Goal: Find specific page/section: Find specific page/section

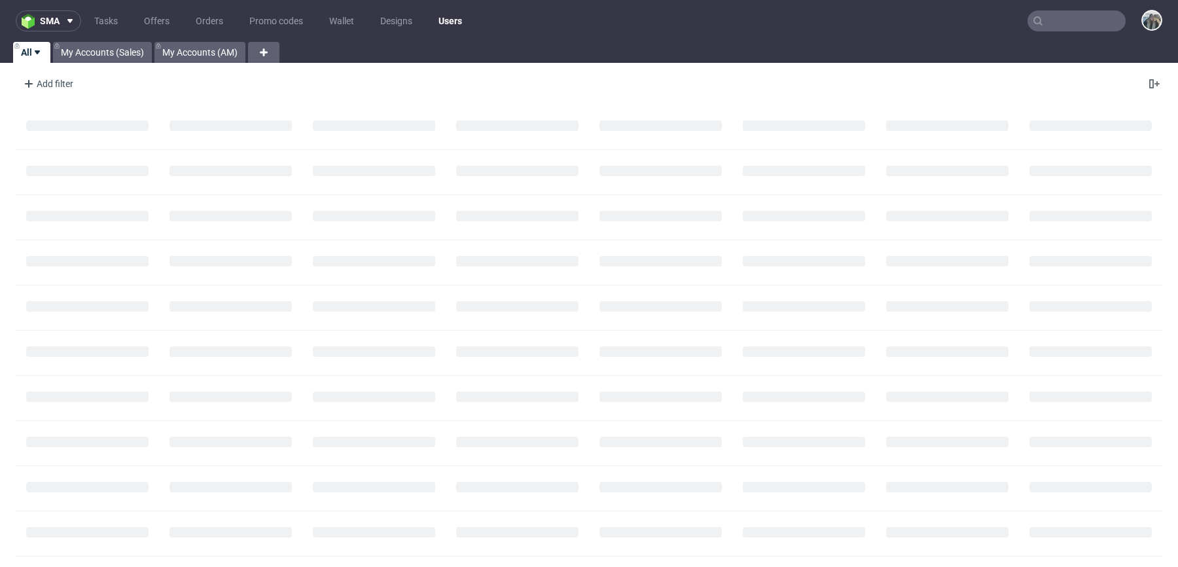
click at [1062, 31] on input "text" at bounding box center [1077, 20] width 98 height 21
paste input "R463565662_KFIE"
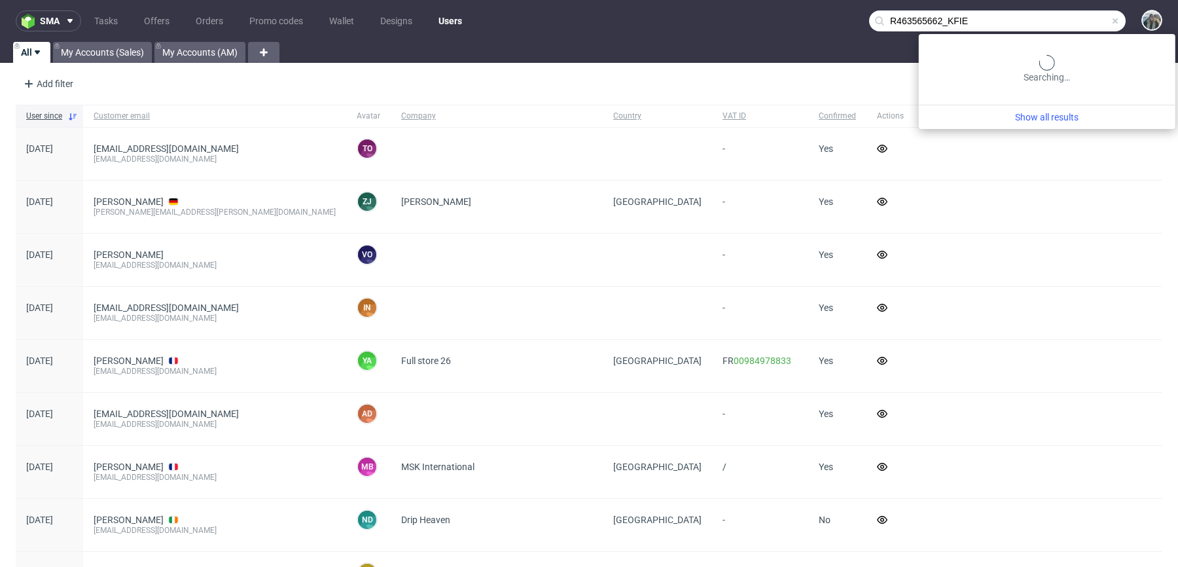
drag, startPoint x: 933, startPoint y: 20, endPoint x: 1008, endPoint y: 22, distance: 75.3
click at [968, 21] on input "R463565662_KFIE" at bounding box center [997, 20] width 257 height 21
type input "R463565662"
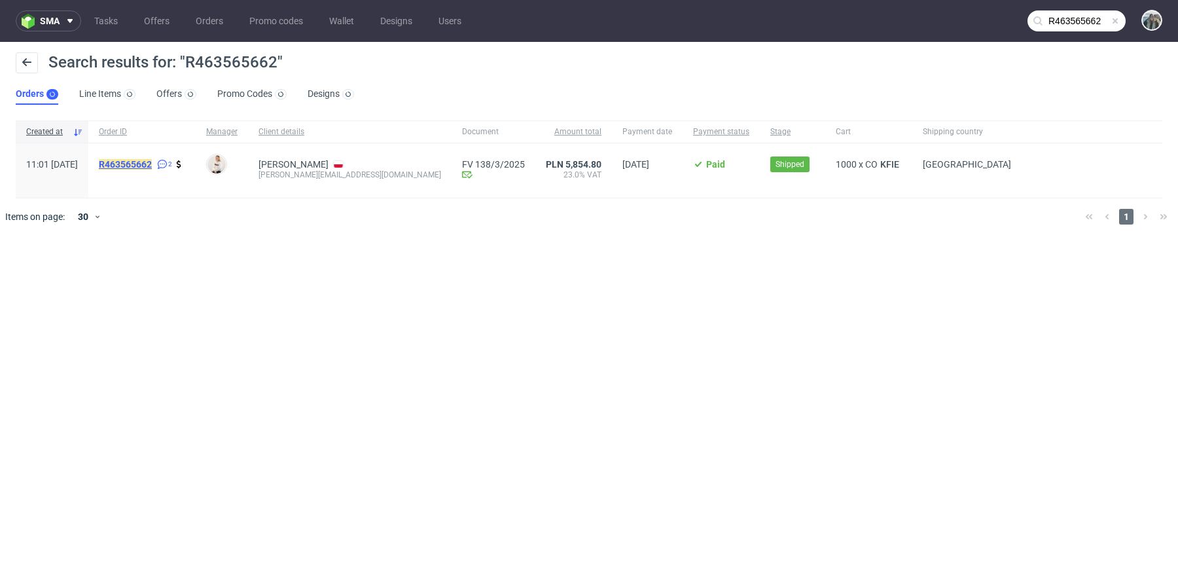
click at [152, 160] on mark "R463565662" at bounding box center [125, 164] width 53 height 10
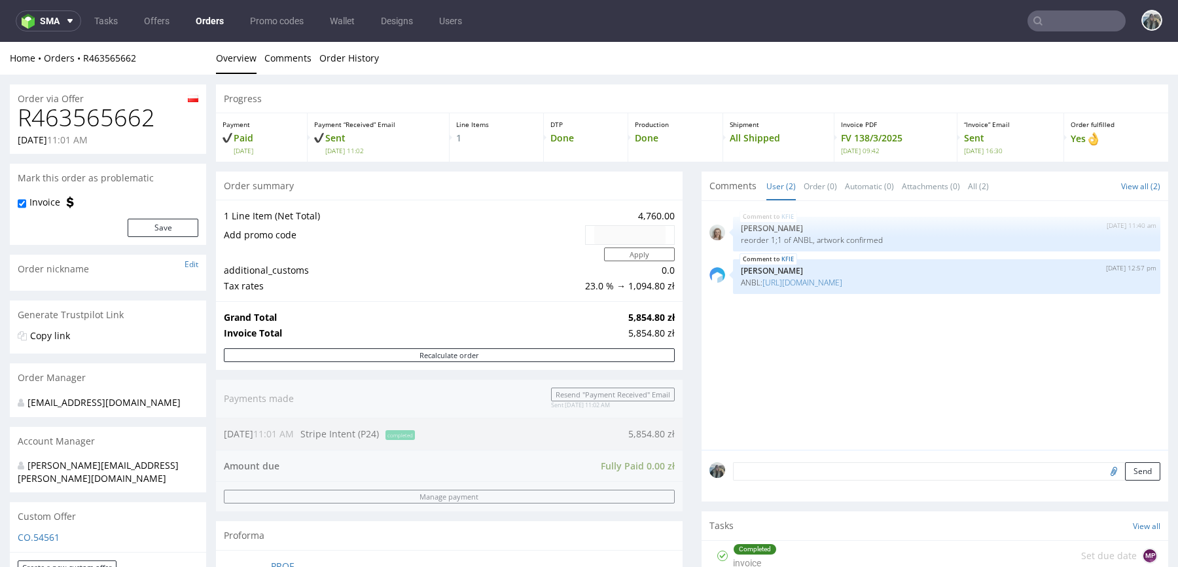
scroll to position [1, 0]
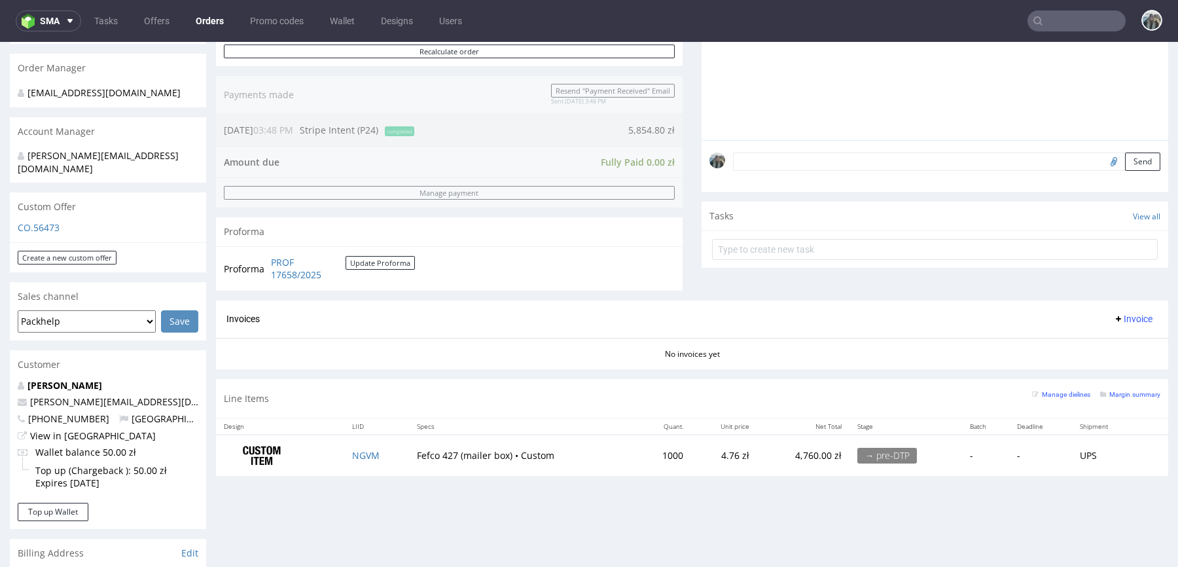
scroll to position [338, 0]
